Goal: Information Seeking & Learning: Compare options

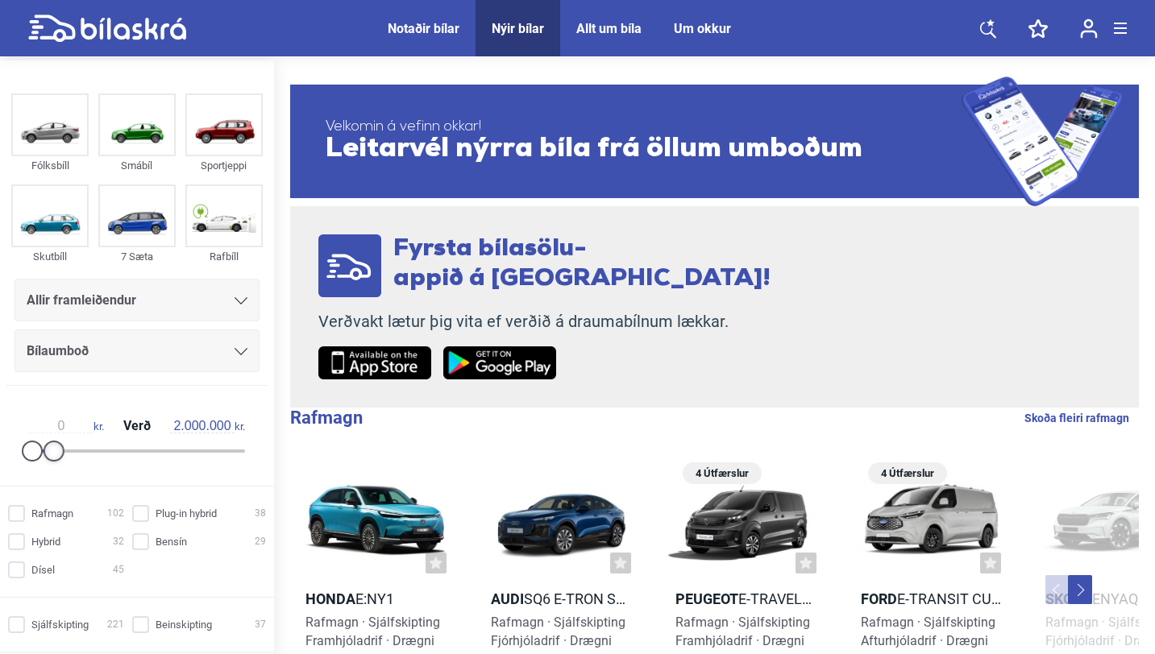
type input "1.500.000"
drag, startPoint x: 240, startPoint y: 450, endPoint x: 49, endPoint y: 458, distance: 191.2
click at [48, 457] on div at bounding box center [48, 451] width 21 height 21
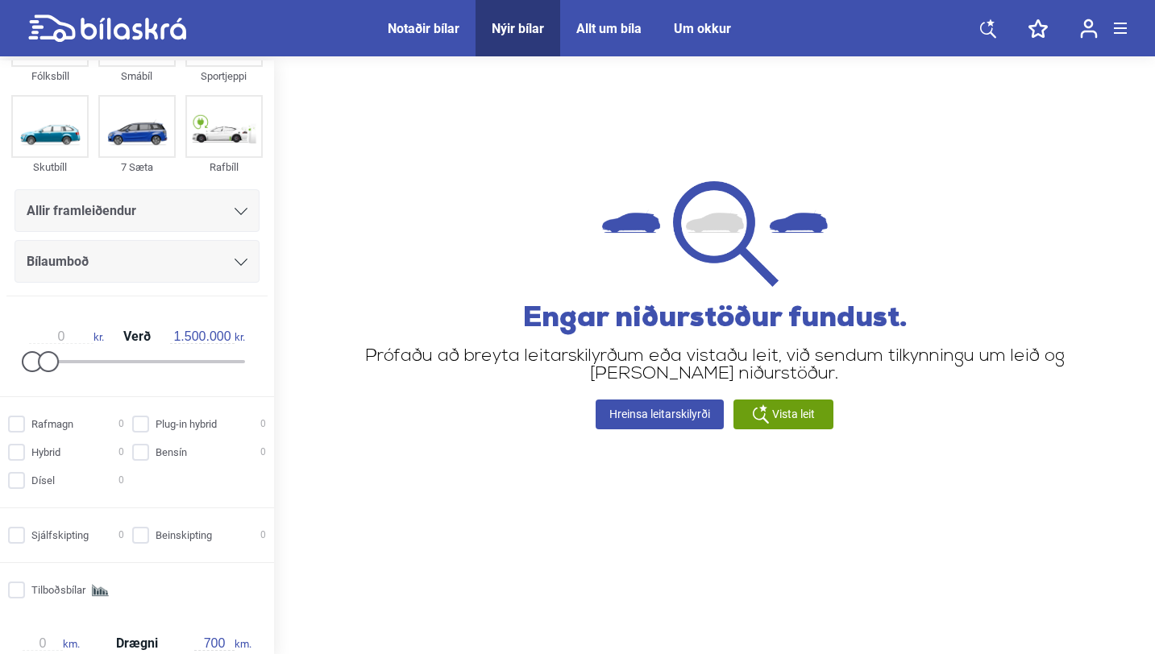
scroll to position [128, 0]
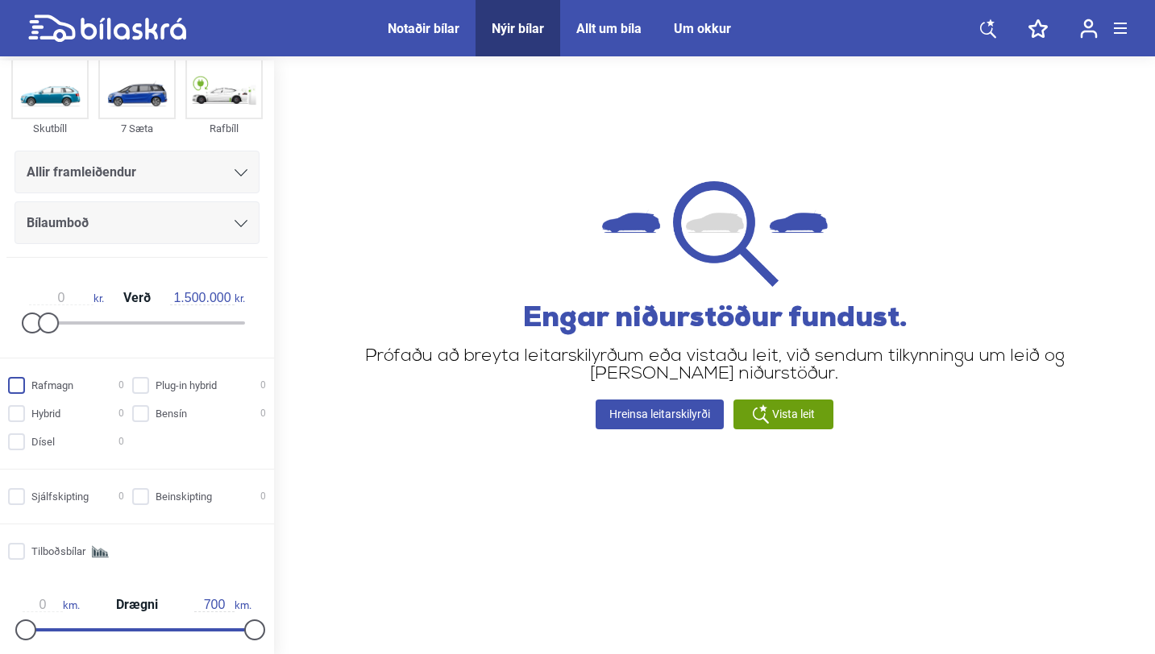
click at [19, 380] on input "Rafmagn 0" at bounding box center [68, 386] width 116 height 17
checkbox input "true"
click at [22, 497] on input "Sjálfskipting 0" at bounding box center [68, 497] width 116 height 17
checkbox input "true"
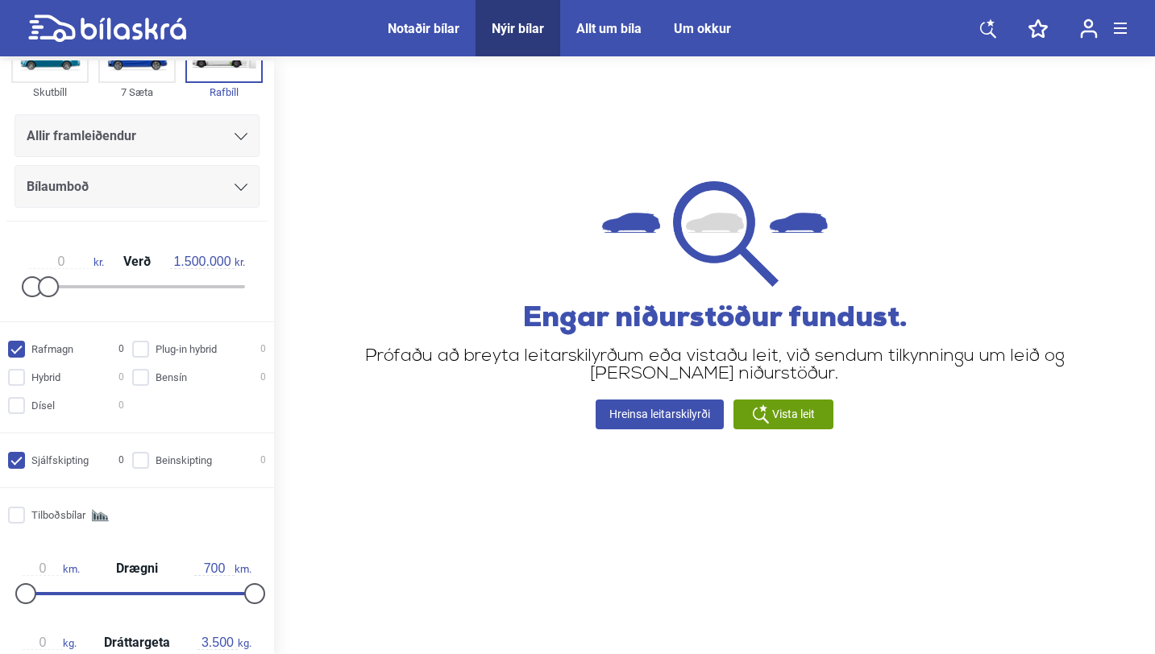
scroll to position [175, 0]
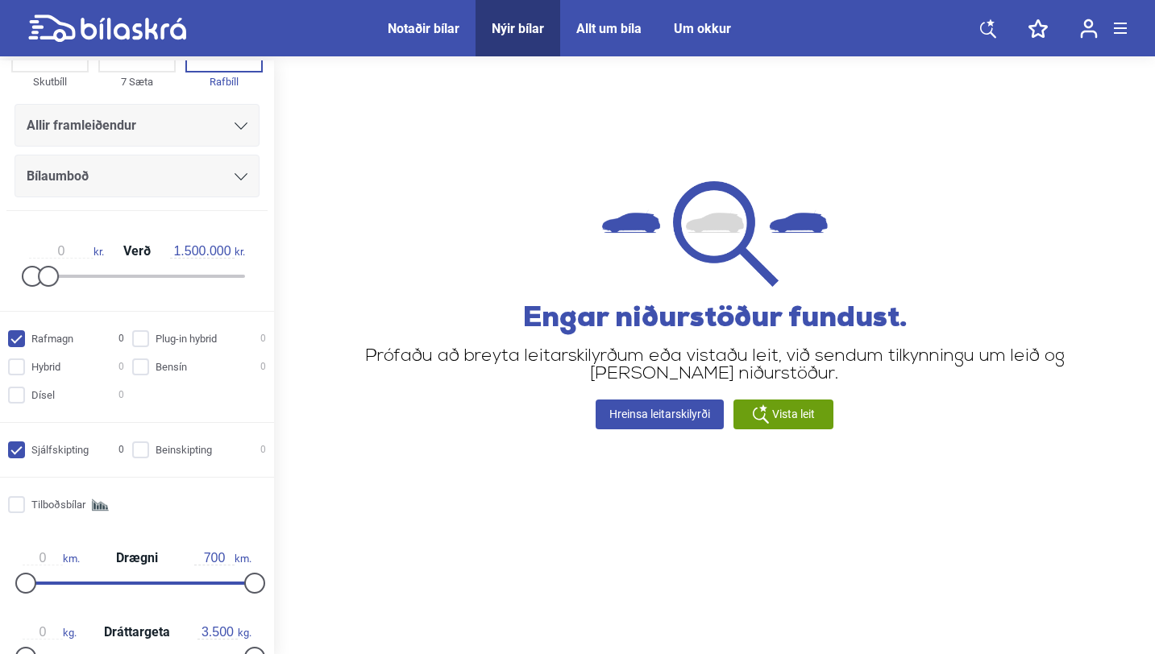
click at [23, 334] on input "Rafmagn 0" at bounding box center [68, 339] width 116 height 17
checkbox input "false"
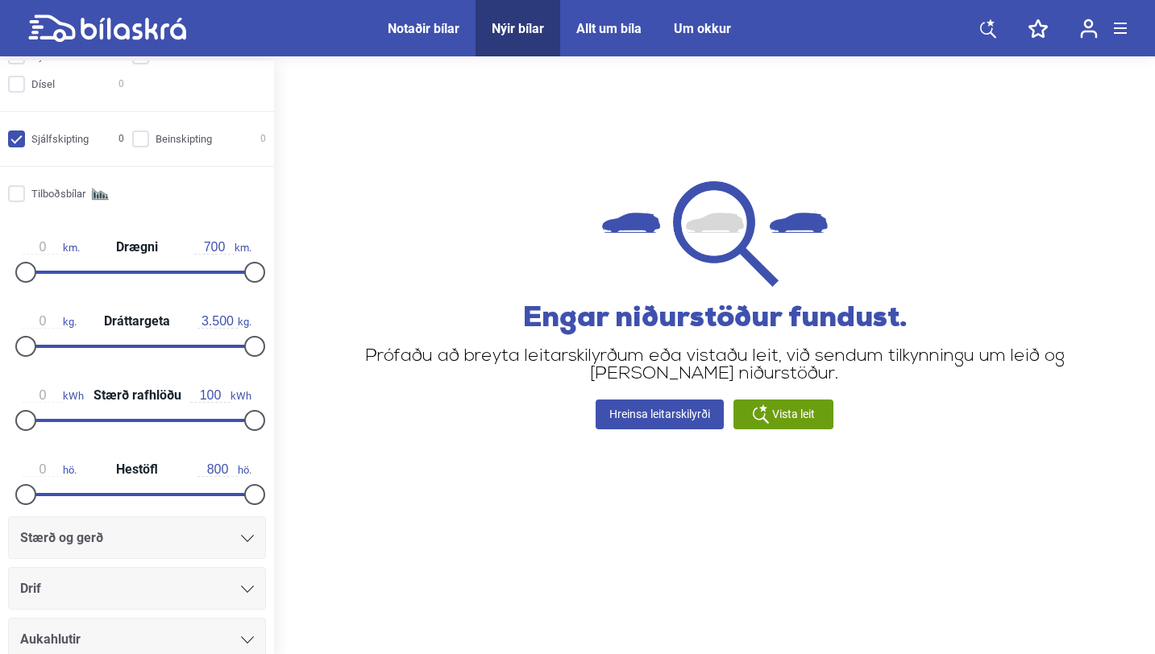
scroll to position [489, 0]
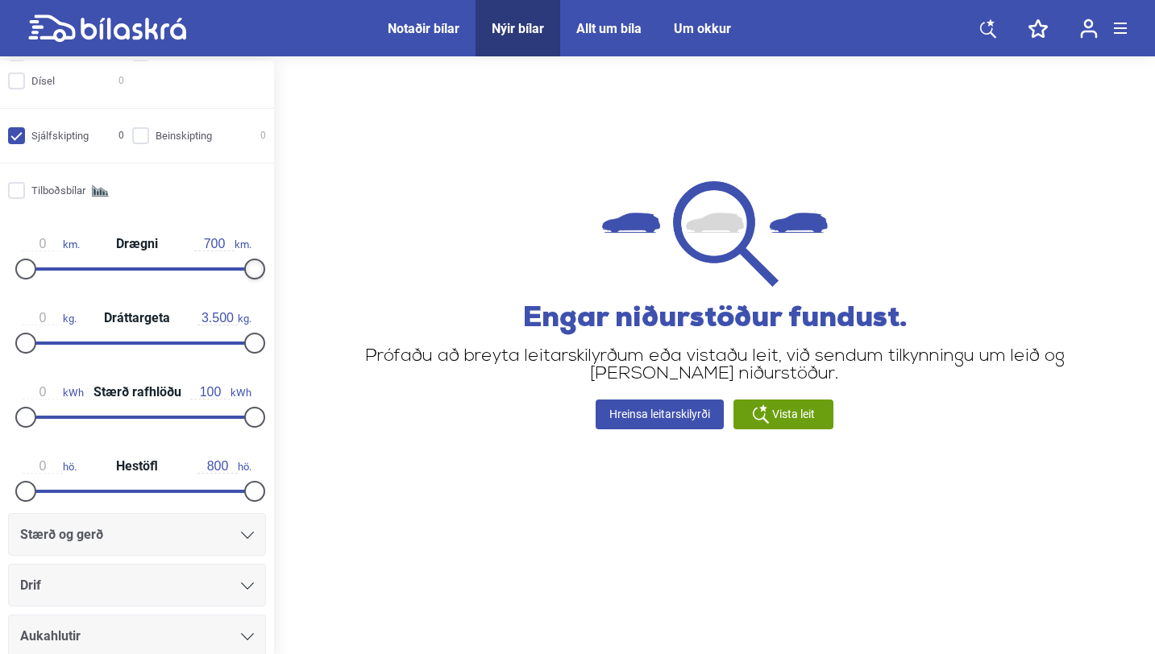
drag, startPoint x: 247, startPoint y: 263, endPoint x: 411, endPoint y: 276, distance: 164.9
click at [413, 276] on div "Fólksbíll Smábíl Sportjeppi Skutbíll 7 Sæta Rafbíll Allir framleiðendur Bílaumb…" at bounding box center [577, 359] width 1155 height 598
drag, startPoint x: 246, startPoint y: 272, endPoint x: 53, endPoint y: 274, distance: 192.6
click at [53, 274] on div at bounding box center [57, 269] width 21 height 21
type input "101"
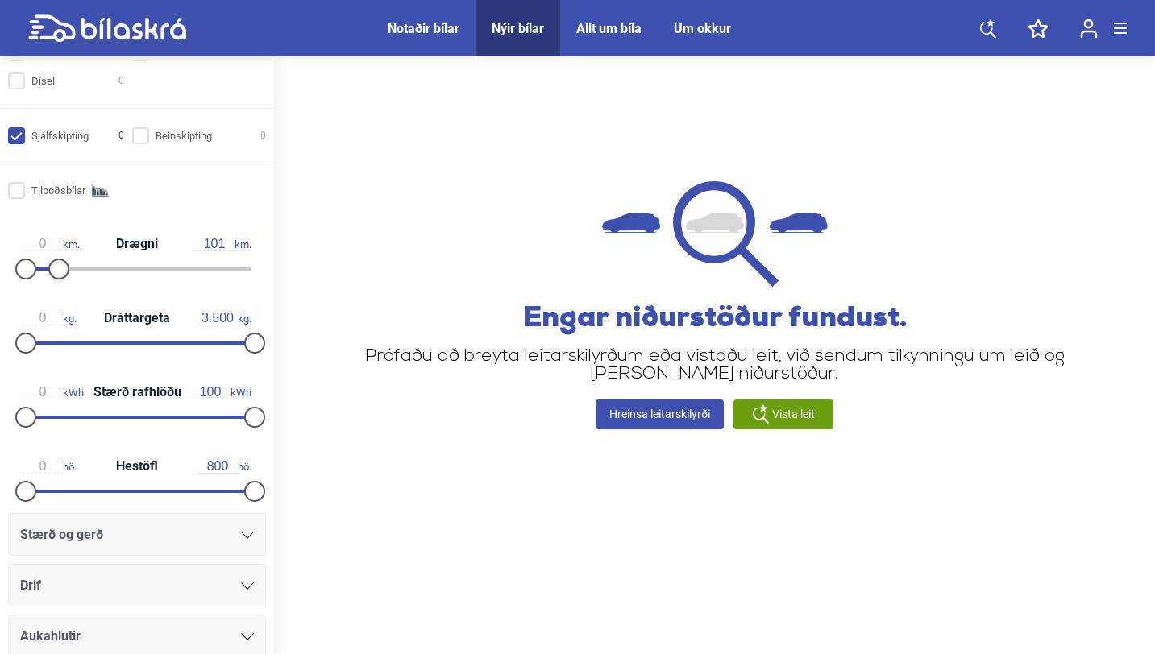
click at [55, 272] on div at bounding box center [58, 269] width 21 height 21
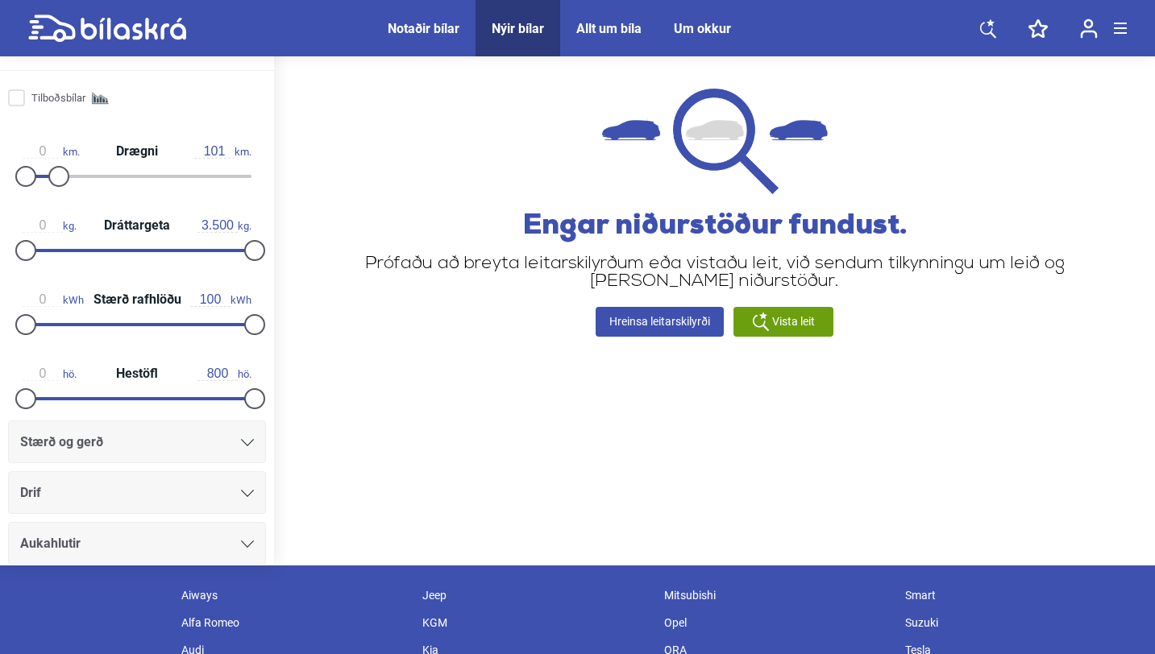
scroll to position [122, 0]
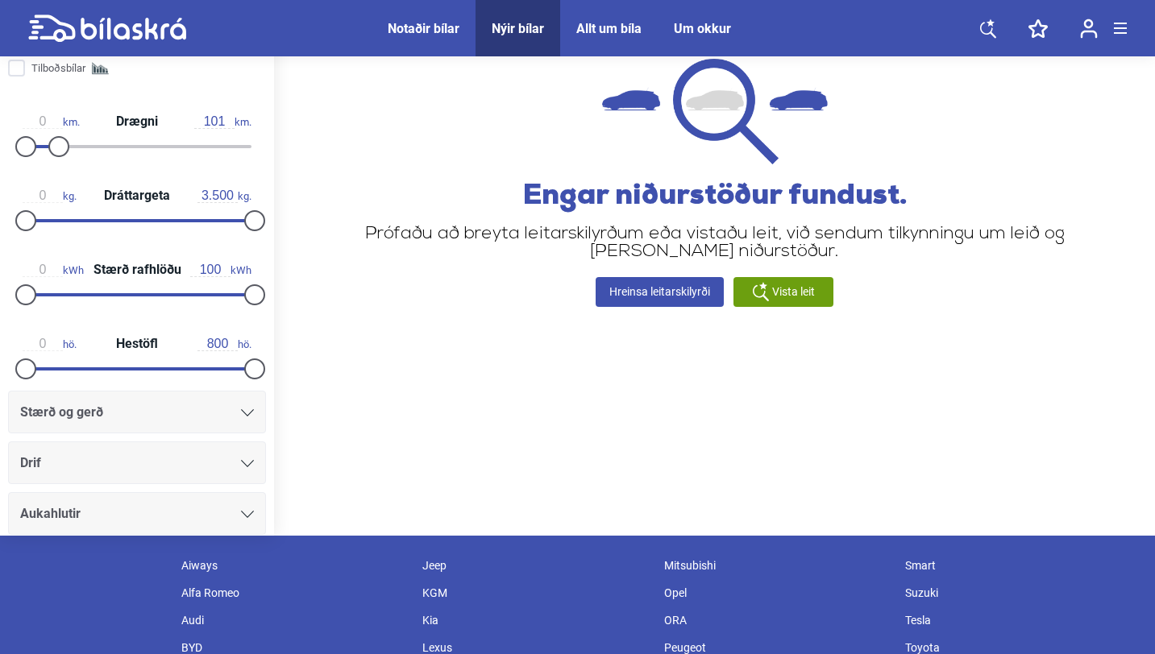
click at [786, 288] on span "Vista leit" at bounding box center [793, 292] width 43 height 17
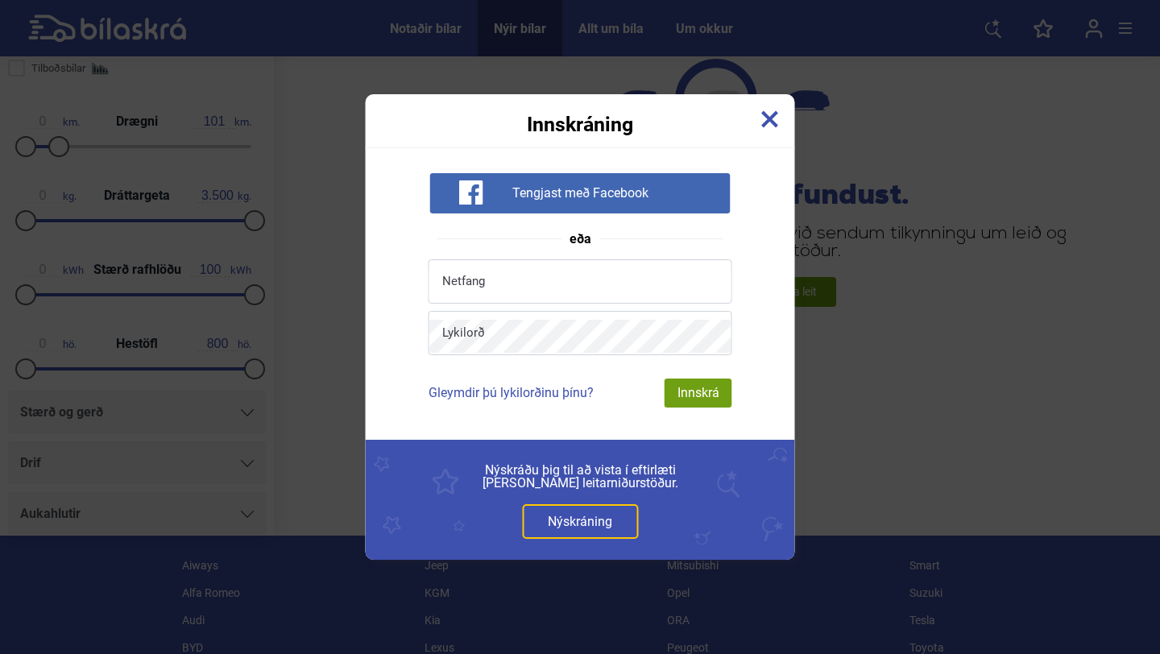
click at [592, 514] on link "Nýskráning" at bounding box center [580, 521] width 116 height 35
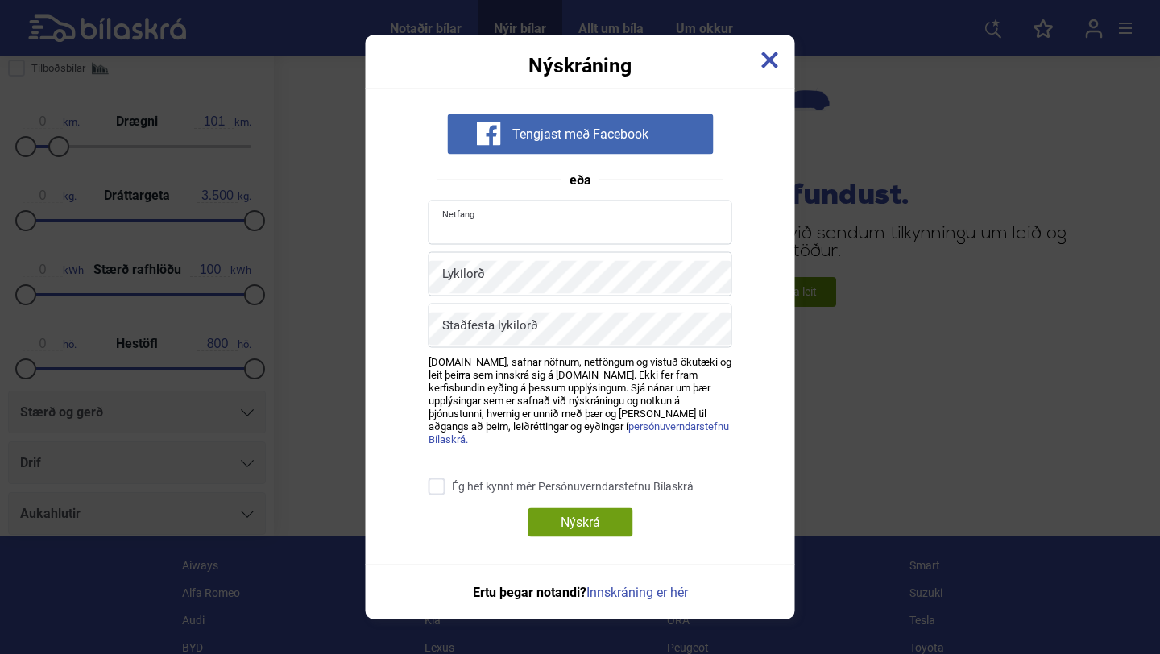
click at [543, 243] on input "text" at bounding box center [580, 225] width 302 height 33
type input "[EMAIL_ADDRESS][DOMAIN_NAME]"
click at [437, 487] on input "Ég hef kynnt mér Persónuverndarstefnu Bílaskrá" at bounding box center [583, 487] width 304 height 17
checkbox input "true"
click at [576, 513] on div "Nýskrá" at bounding box center [580, 522] width 105 height 29
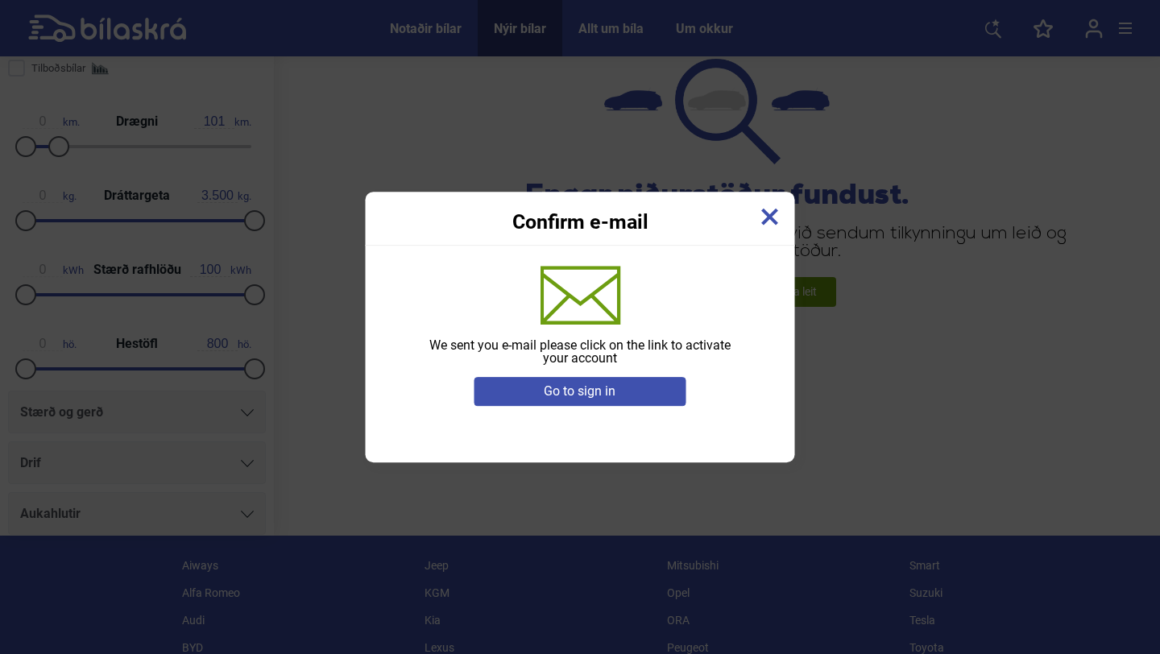
click at [614, 386] on div "Go to sign in" at bounding box center [580, 391] width 213 height 29
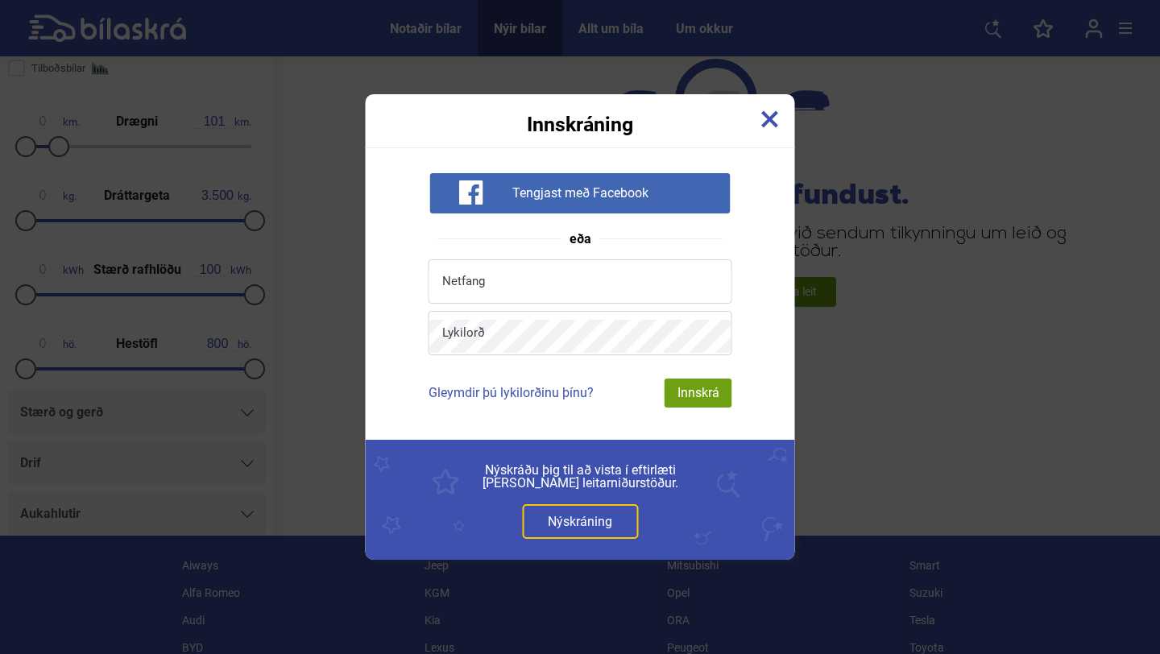
click at [775, 116] on img at bounding box center [770, 119] width 18 height 18
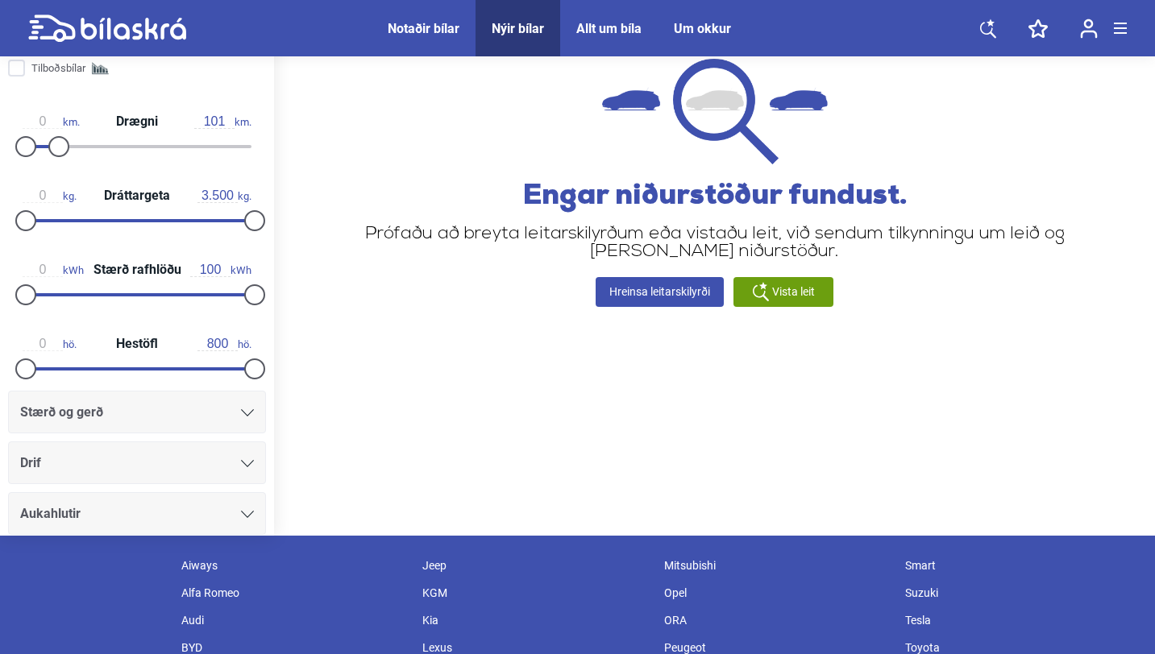
click at [769, 292] on div "Vista leit" at bounding box center [783, 292] width 100 height 30
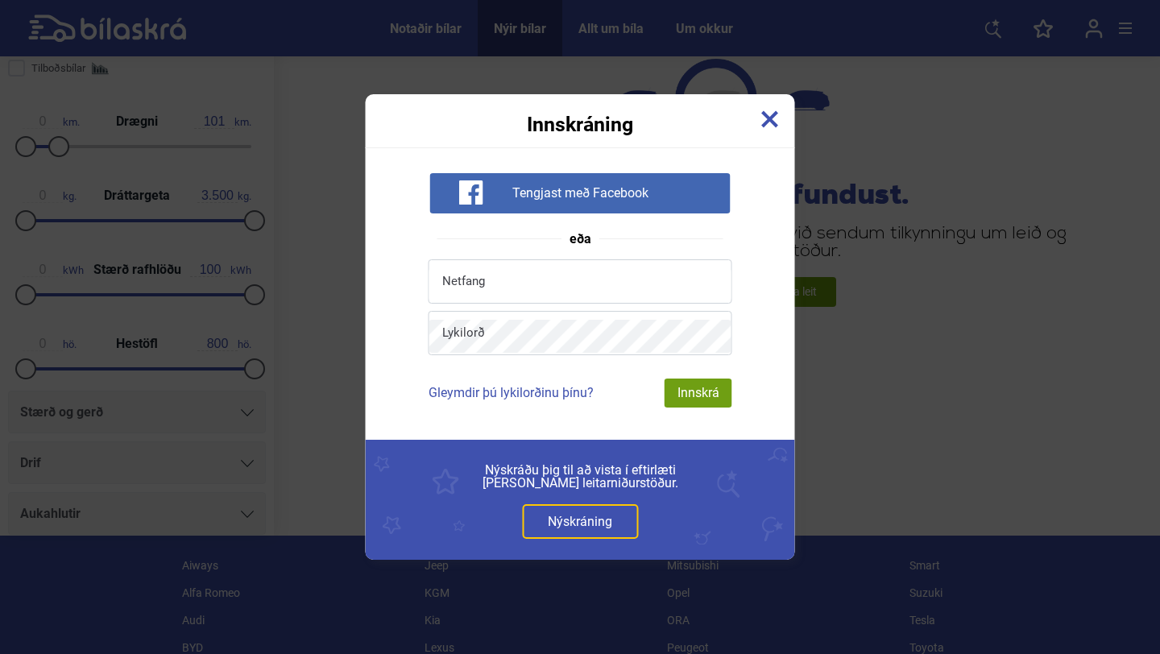
click at [578, 521] on link "Nýskráning" at bounding box center [580, 521] width 116 height 35
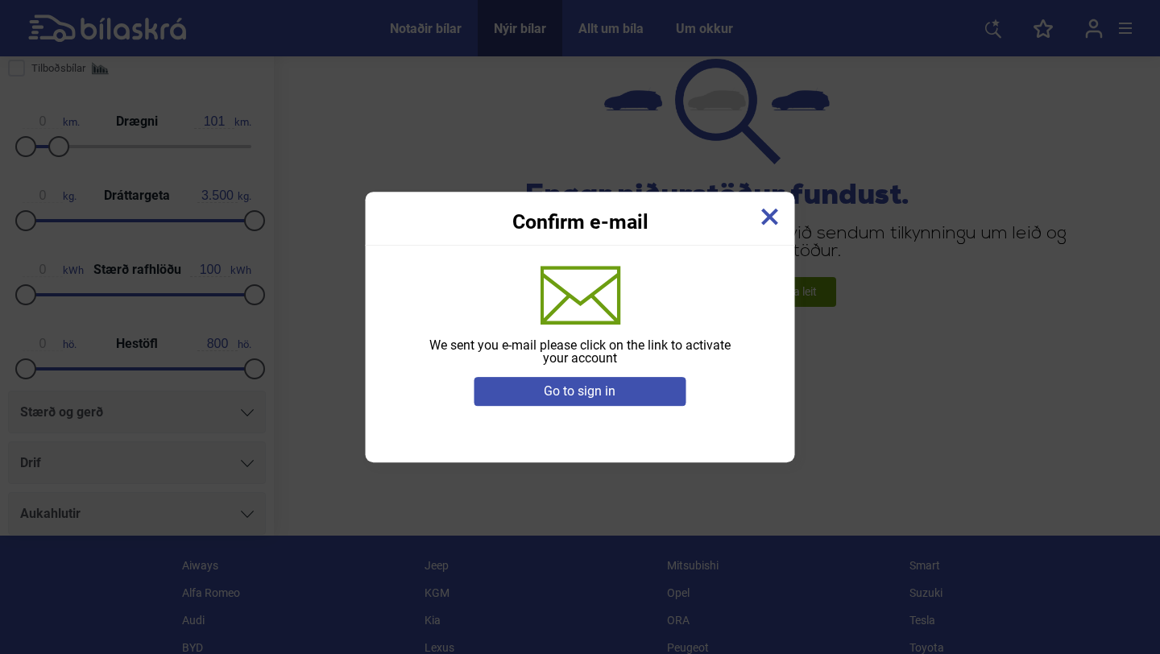
click at [618, 393] on div "Go to sign in" at bounding box center [580, 391] width 213 height 29
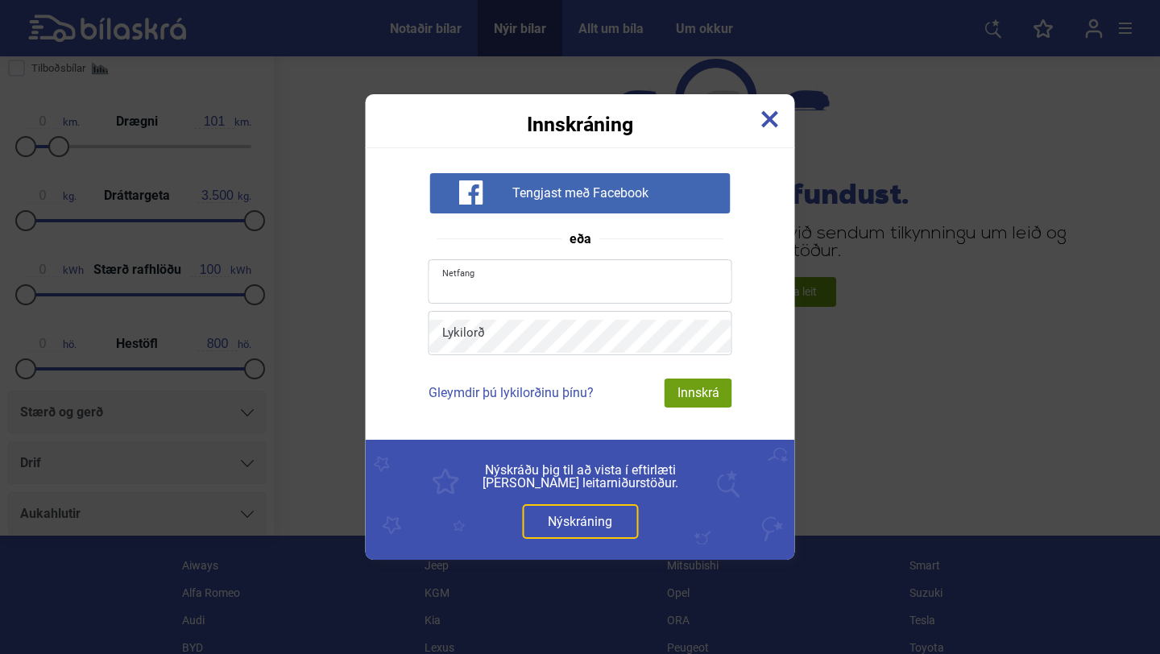
click at [554, 293] on input "email" at bounding box center [580, 284] width 302 height 33
click at [774, 126] on img at bounding box center [770, 119] width 18 height 18
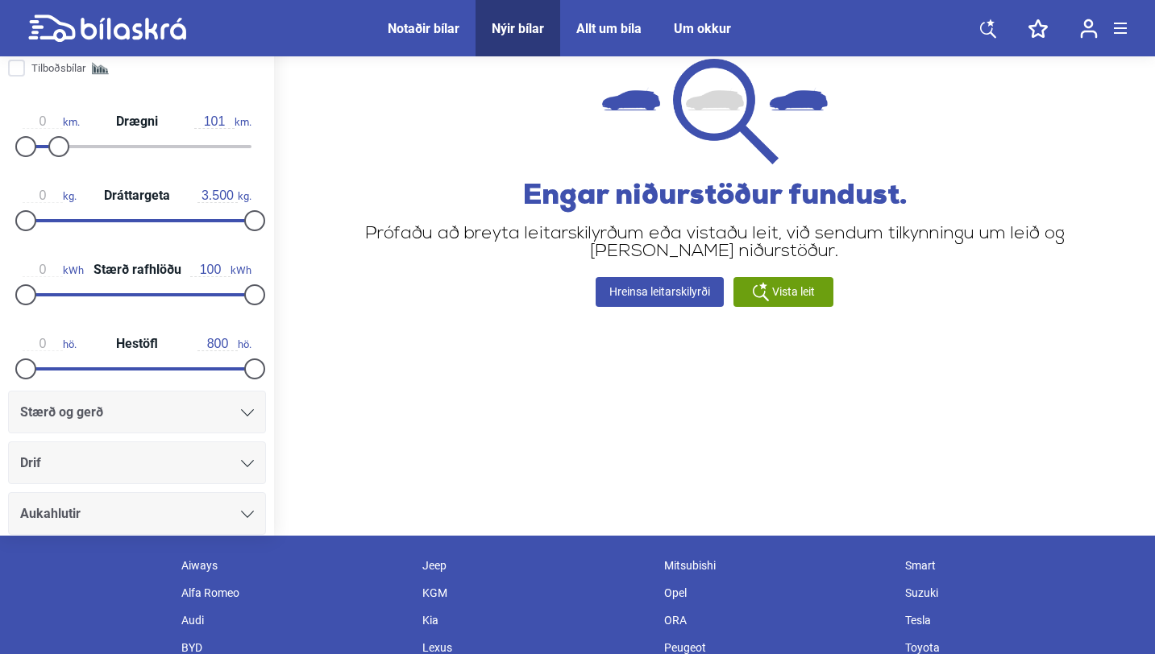
click at [106, 28] on icon at bounding box center [107, 29] width 158 height 28
type input "20.000.000"
checkbox input "false"
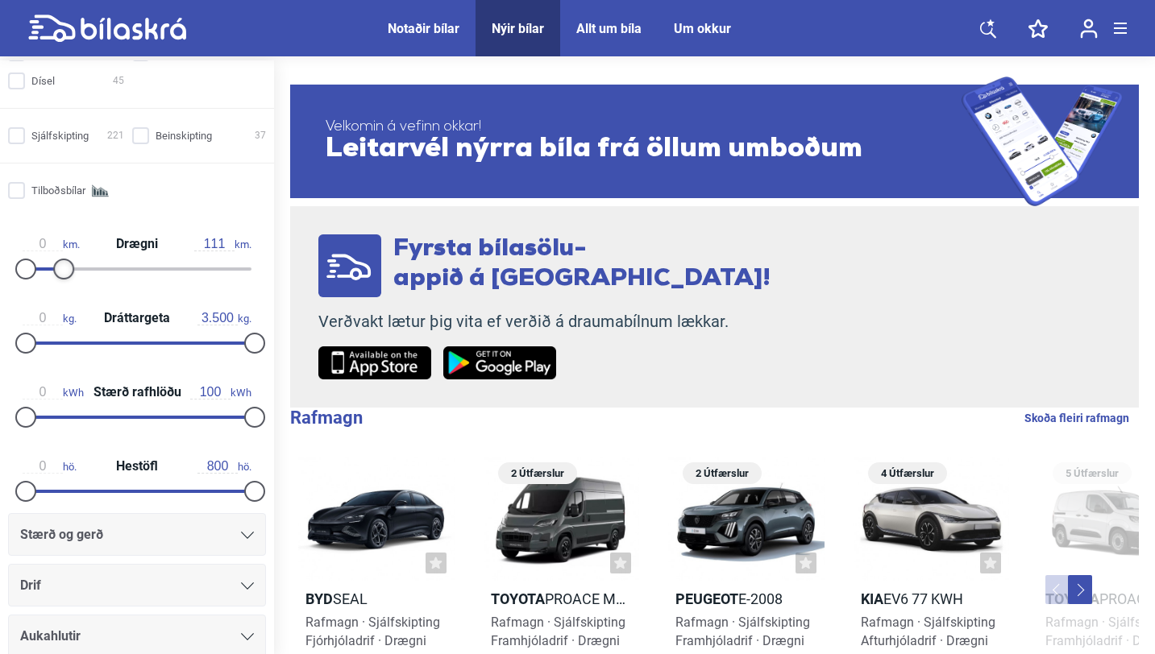
type input "109"
drag, startPoint x: 247, startPoint y: 272, endPoint x: 59, endPoint y: 265, distance: 187.9
click at [58, 263] on div at bounding box center [61, 269] width 21 height 21
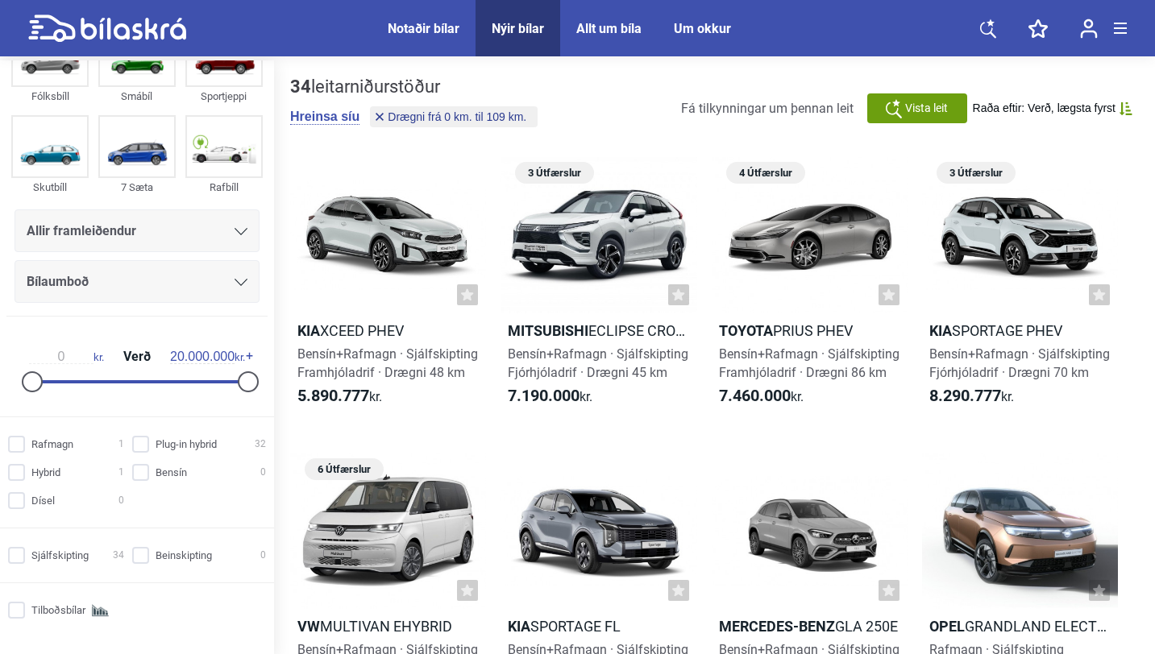
scroll to position [36, 0]
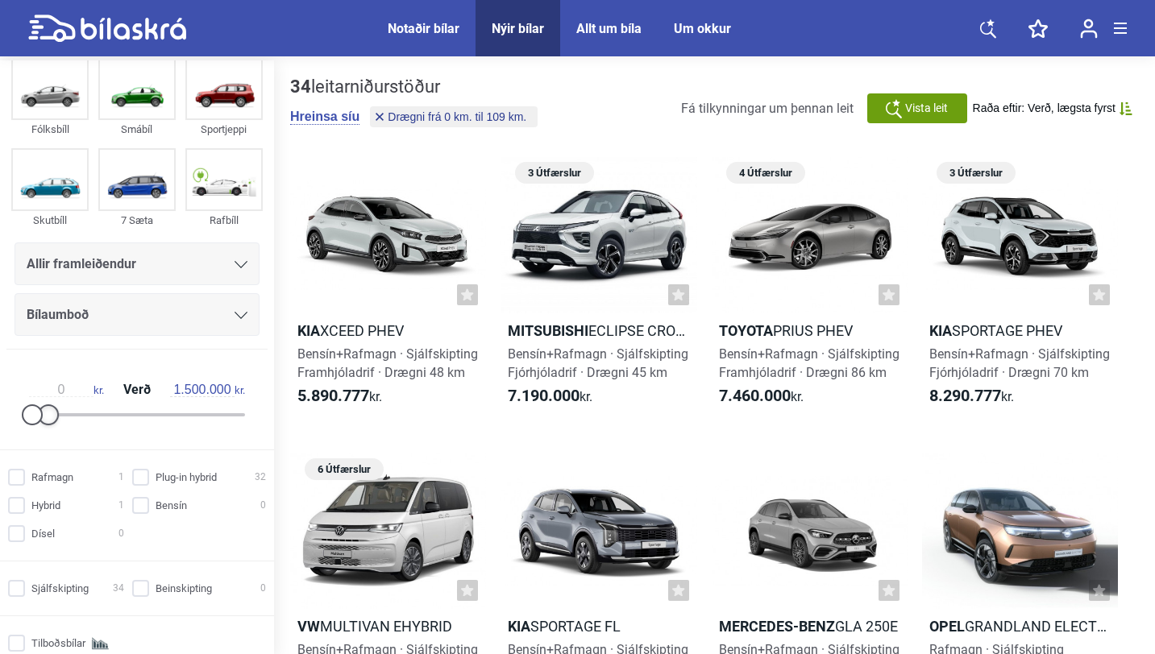
drag, startPoint x: 242, startPoint y: 411, endPoint x: 49, endPoint y: 413, distance: 192.6
click at [49, 413] on div at bounding box center [48, 414] width 21 height 21
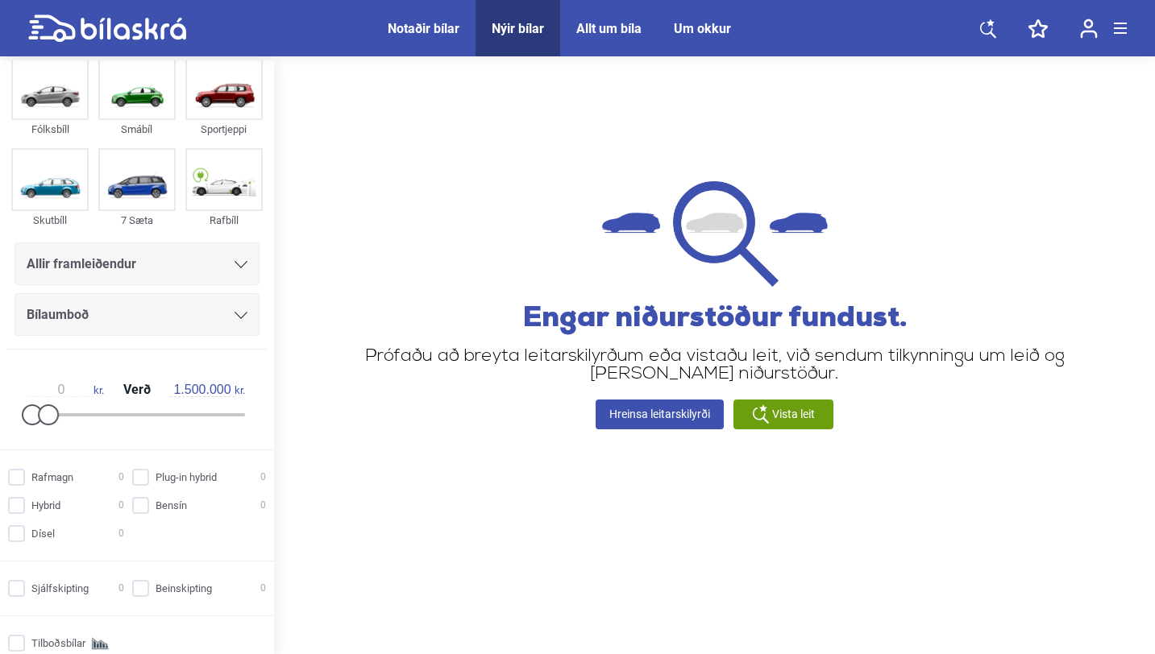
click at [74, 411] on div "0 kr. Verð 1.500.000 kr." at bounding box center [137, 400] width 248 height 74
type input "3.500.000"
drag, startPoint x: 48, startPoint y: 416, endPoint x: 68, endPoint y: 417, distance: 19.4
click at [68, 417] on div at bounding box center [70, 414] width 21 height 21
type input "500.000"
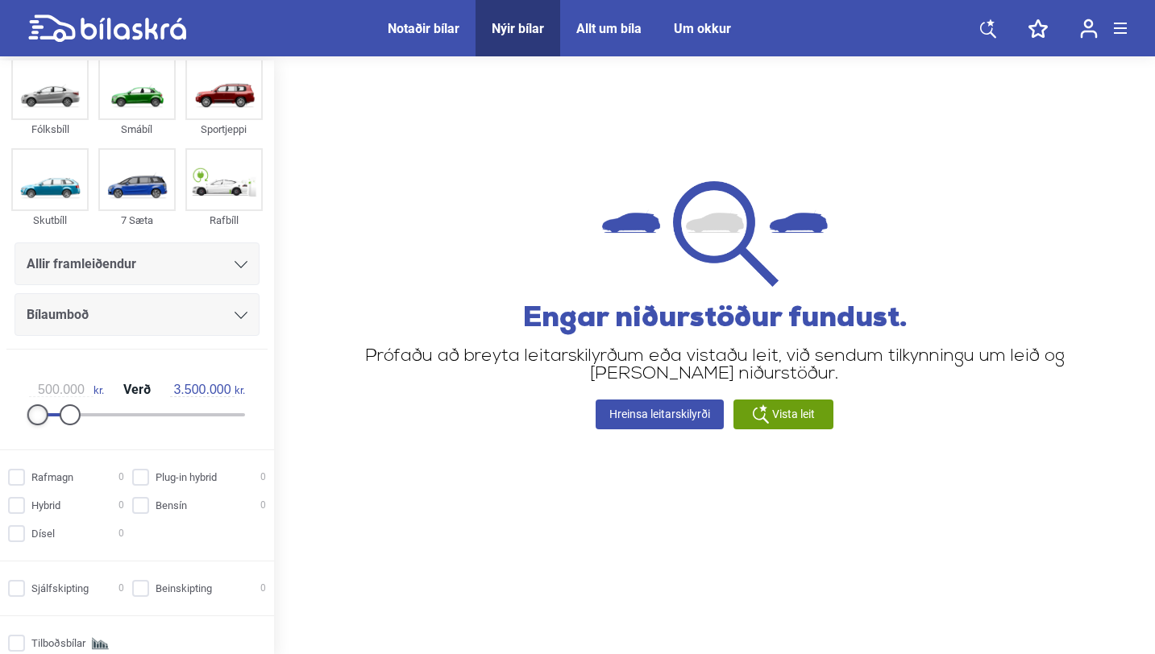
click at [36, 416] on div at bounding box center [37, 414] width 21 height 21
type input "1.500.000"
drag, startPoint x: 72, startPoint y: 412, endPoint x: 52, endPoint y: 414, distance: 20.3
click at [52, 414] on div at bounding box center [48, 414] width 21 height 21
click at [785, 404] on div "Vista leit" at bounding box center [783, 415] width 100 height 30
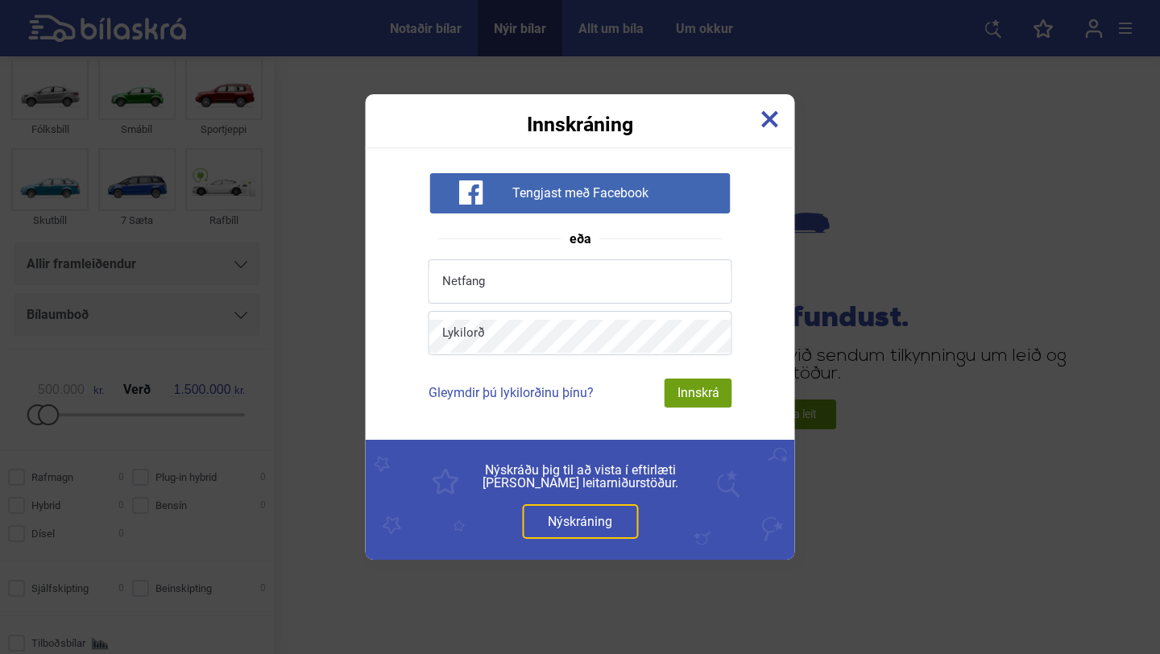
click at [778, 128] on div "Innskráning" at bounding box center [580, 114] width 429 height 40
click at [776, 121] on img at bounding box center [770, 119] width 18 height 18
